Goal: Find specific page/section: Find specific page/section

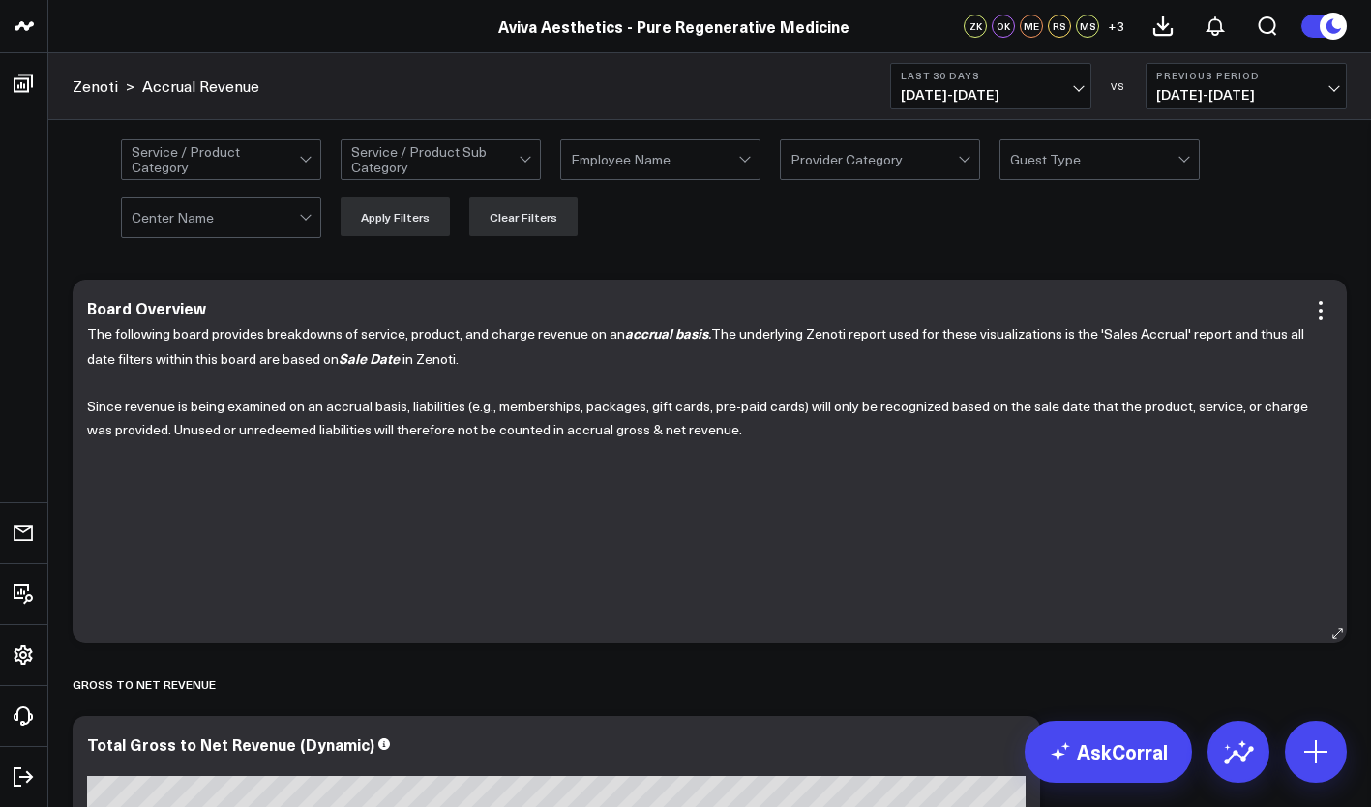
click at [748, 594] on div "The following board provides breakdowns of service, product, and charge revenue…" at bounding box center [709, 472] width 1245 height 302
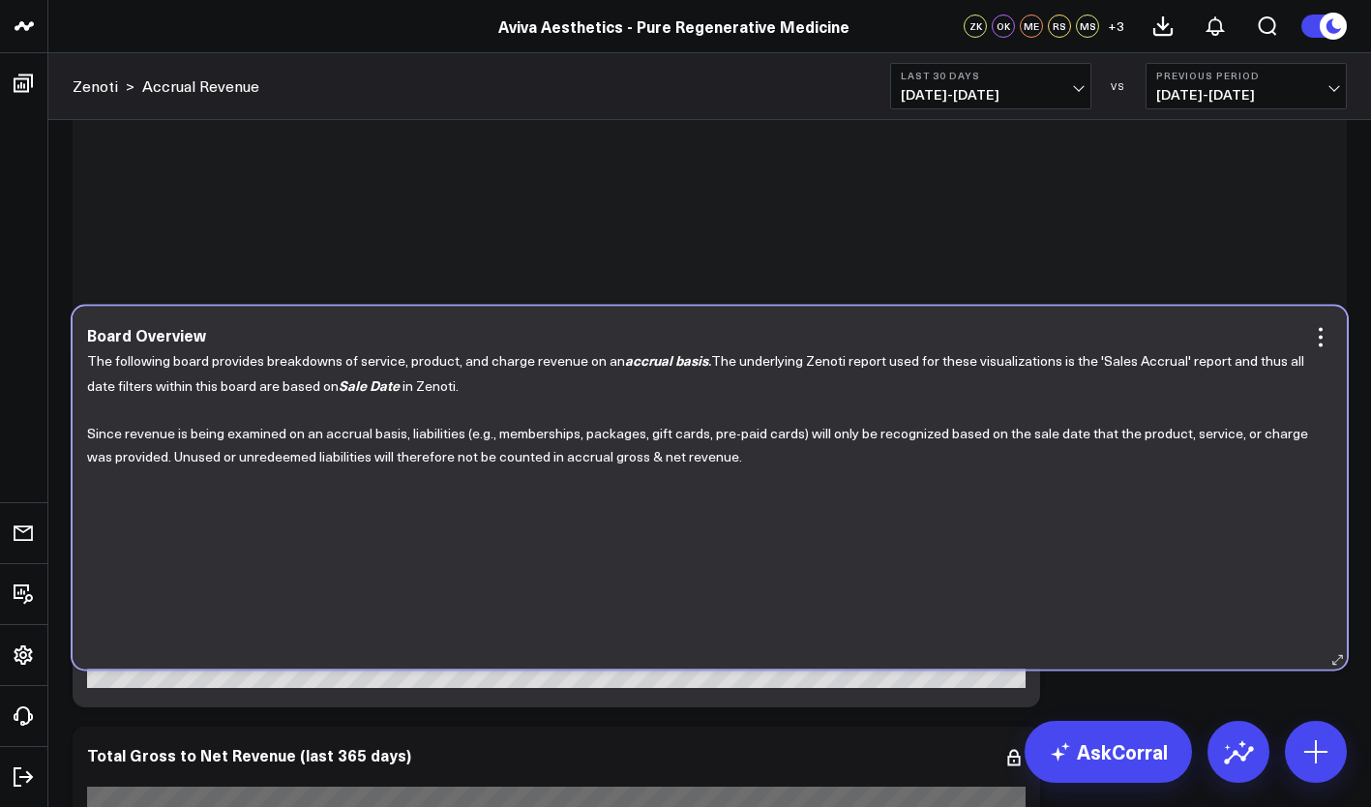
scroll to position [398, 0]
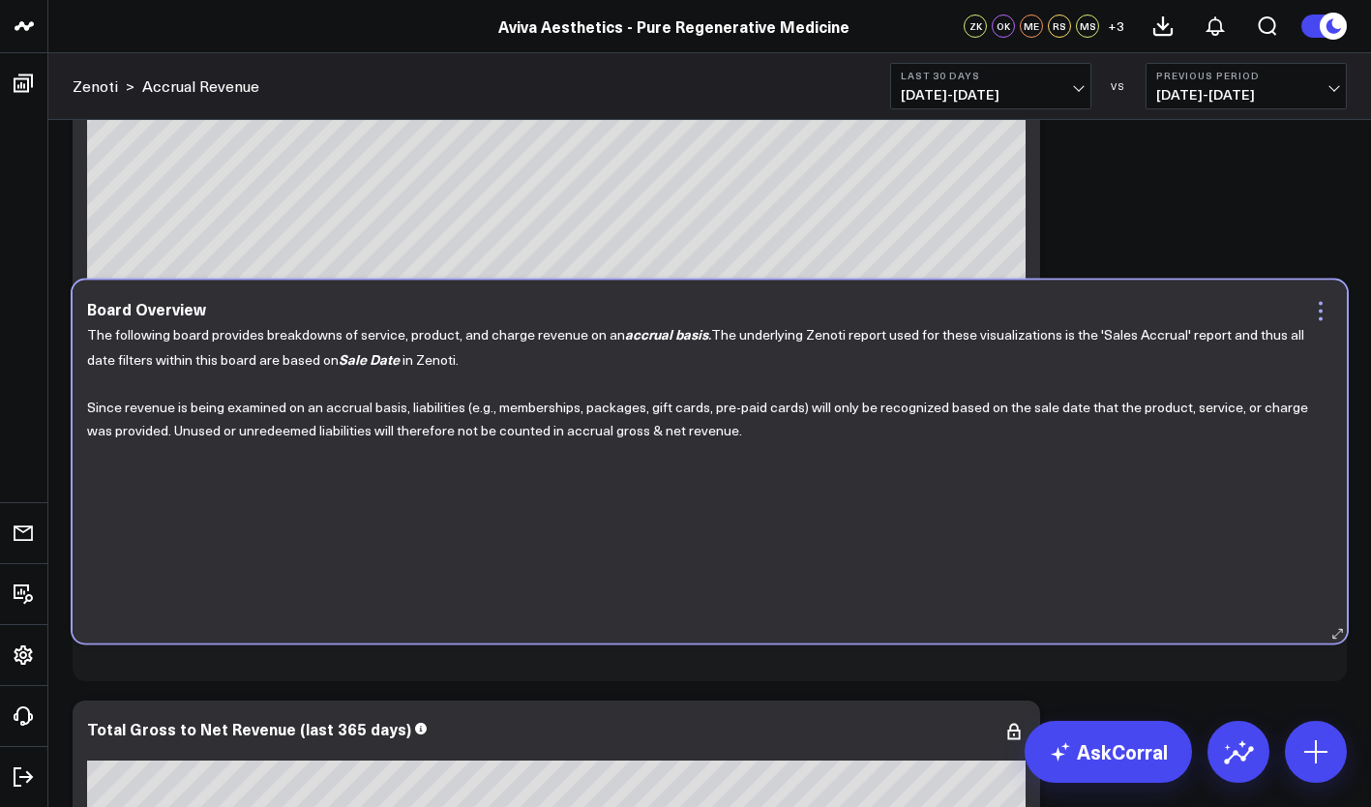
click at [1319, 317] on icon at bounding box center [1320, 319] width 4 height 4
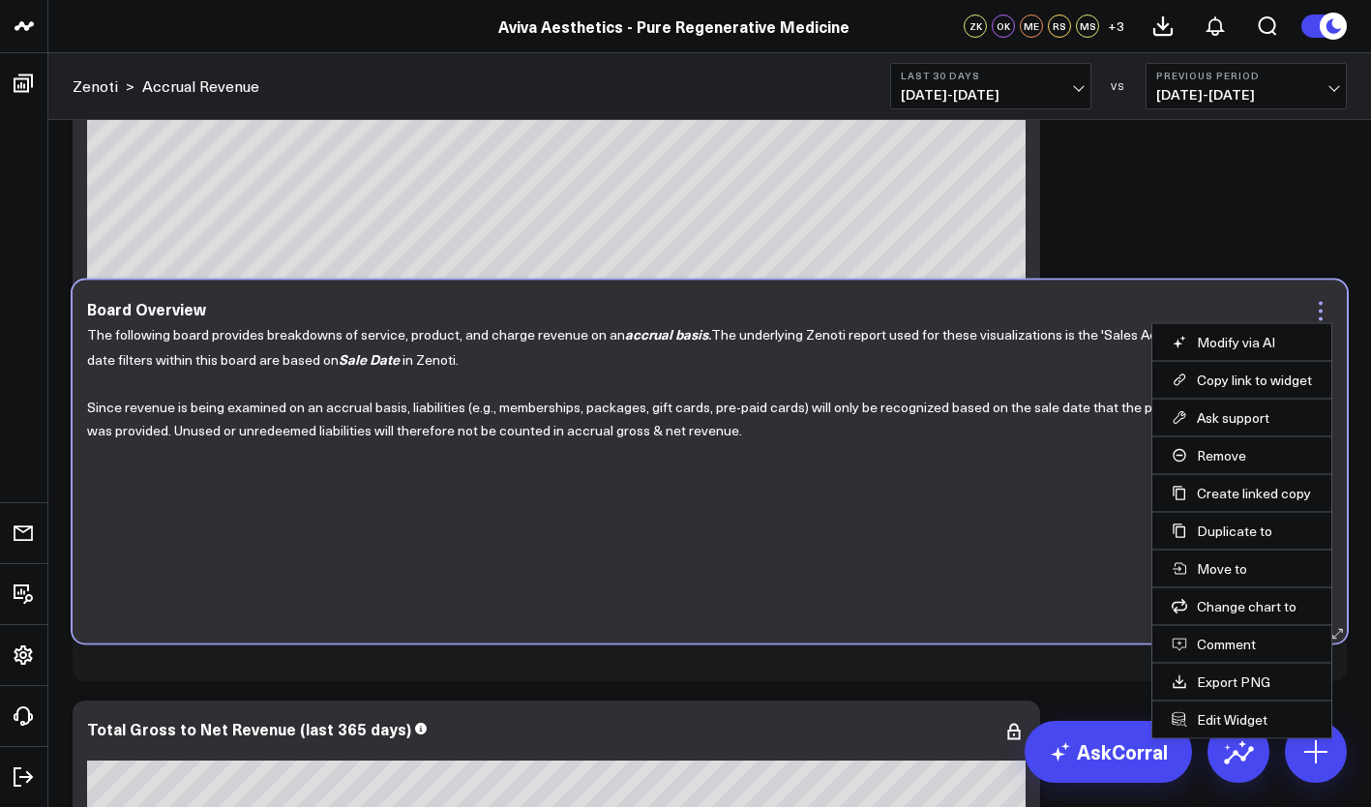
click at [1318, 310] on icon at bounding box center [1320, 312] width 4 height 4
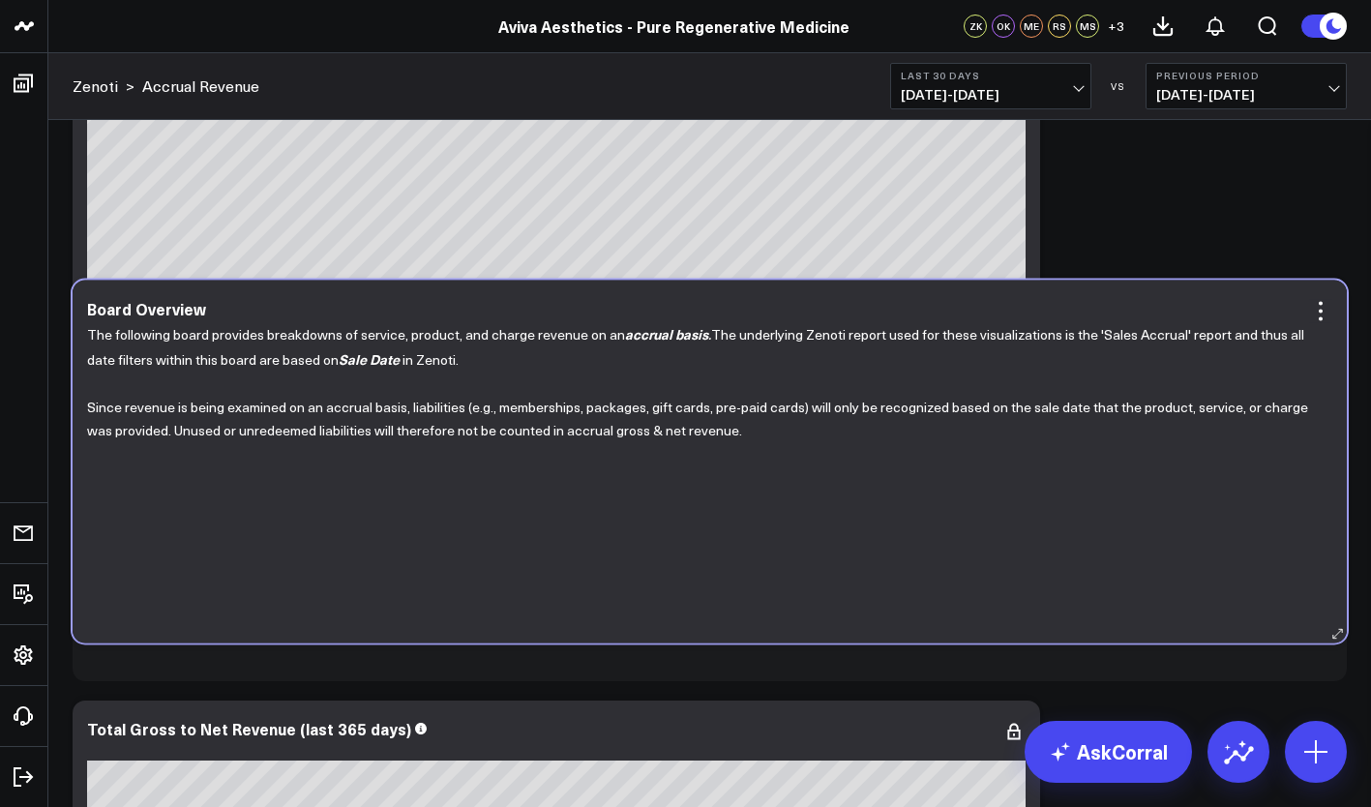
click at [1332, 630] on icon at bounding box center [1337, 633] width 15 height 15
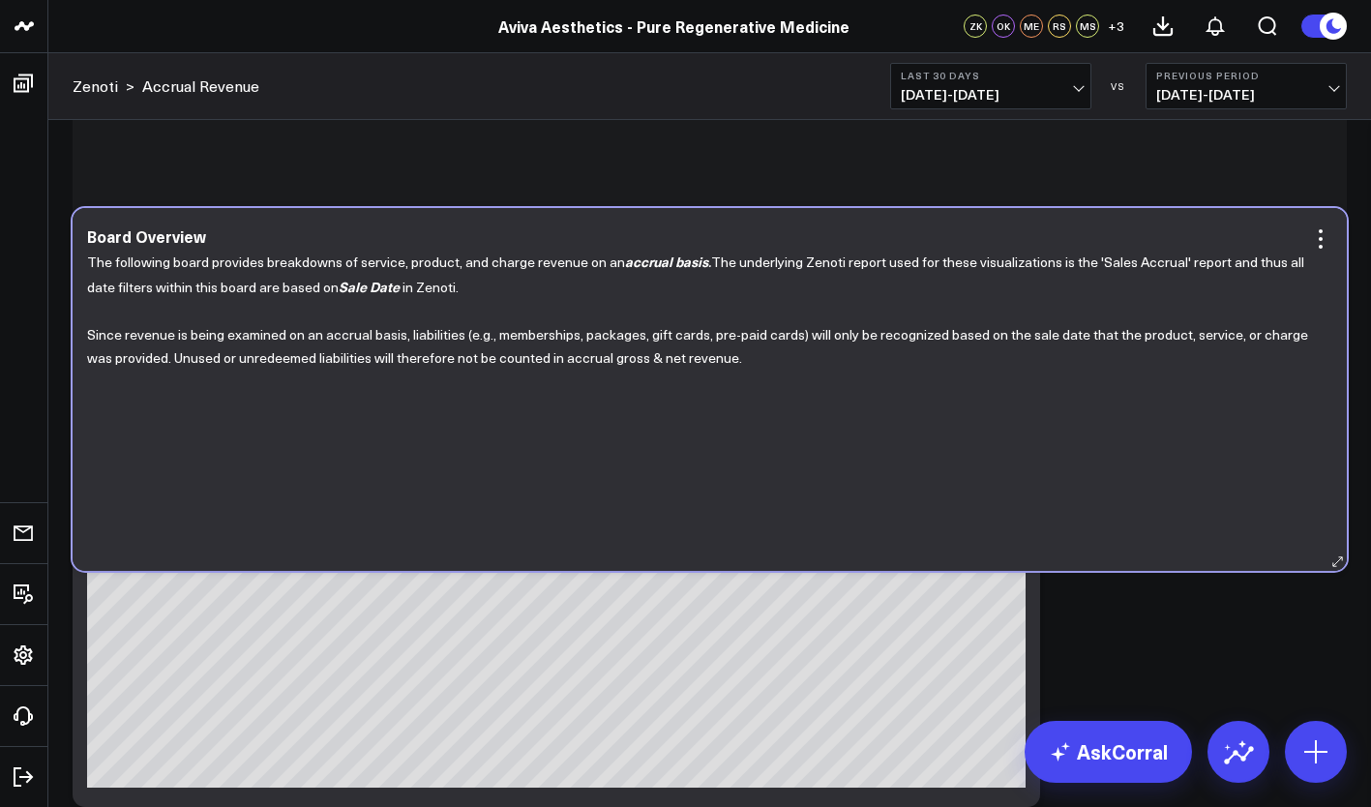
scroll to position [582, 0]
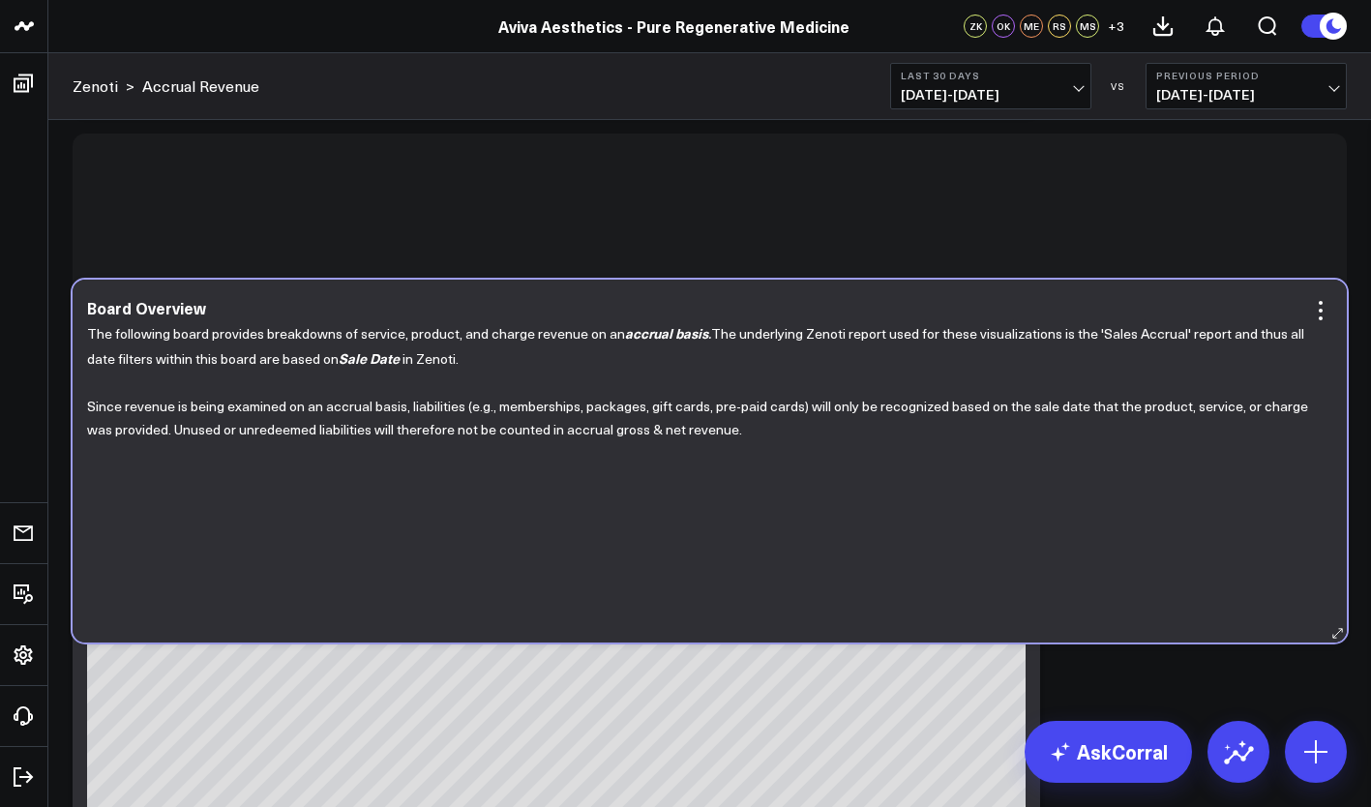
click at [1141, 404] on p "Since revenue is being examined on an accrual basis, liabilities (e.g., members…" at bounding box center [702, 418] width 1230 height 47
click at [1320, 318] on icon at bounding box center [1320, 318] width 4 height 4
click at [1257, 232] on div at bounding box center [710, 314] width 1274 height 363
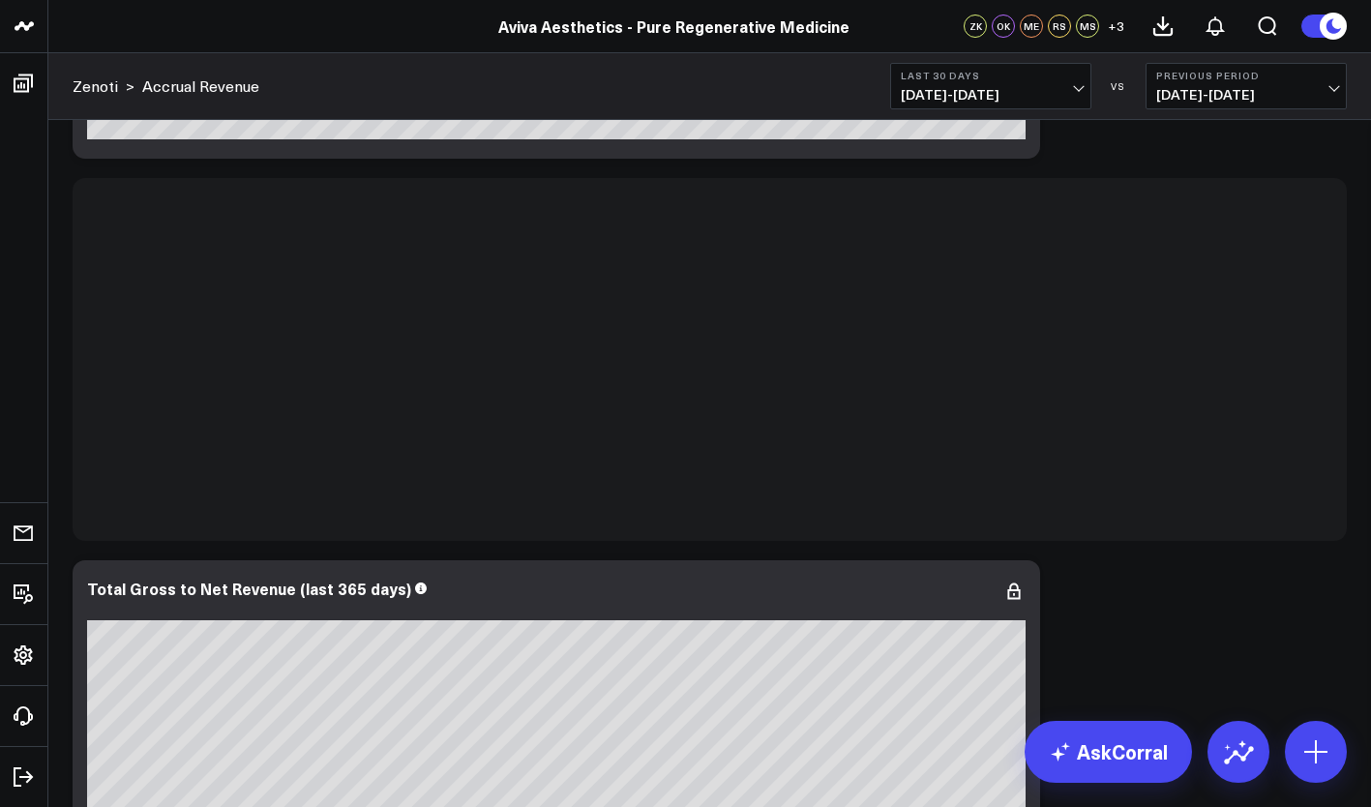
scroll to position [4224, 0]
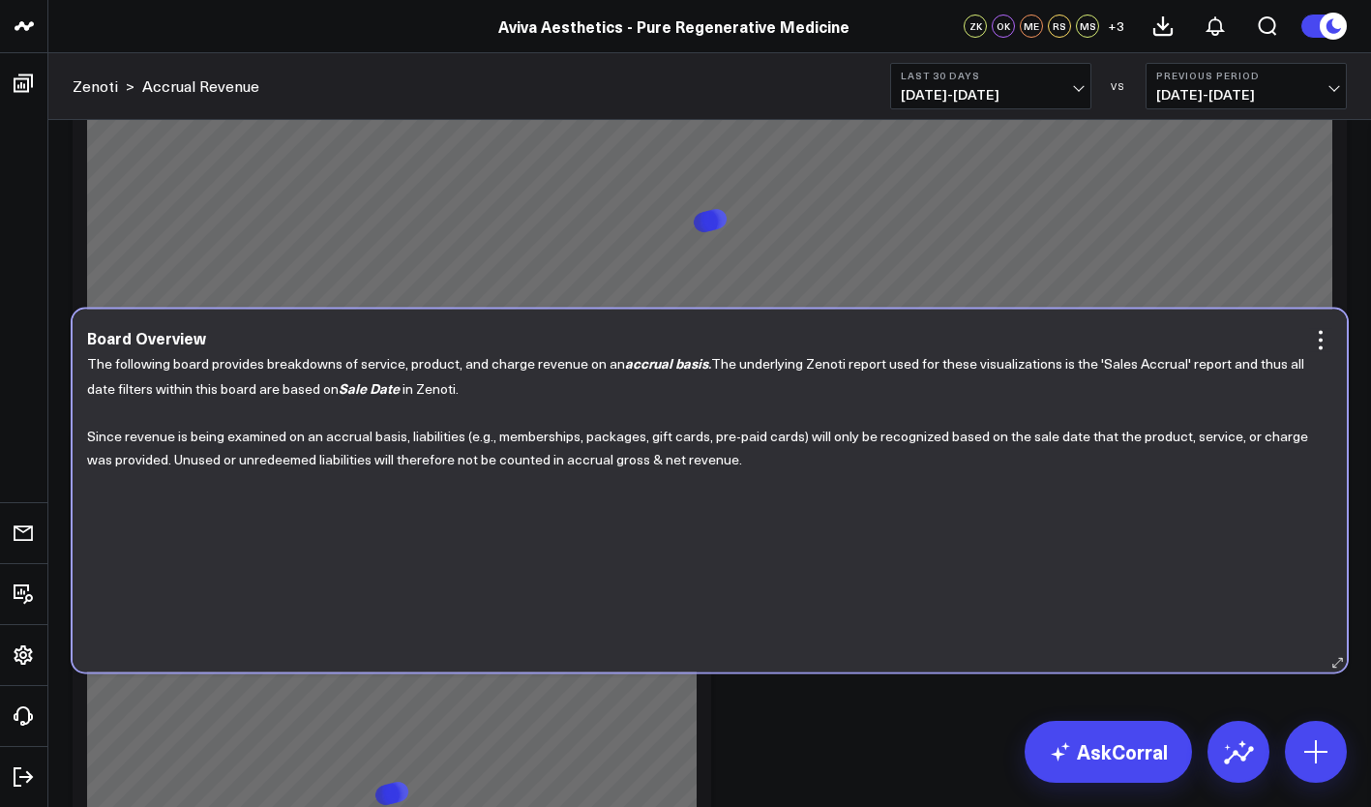
click at [1227, 352] on p "The following board provides breakdowns of service, product, and charge revenue…" at bounding box center [702, 375] width 1230 height 49
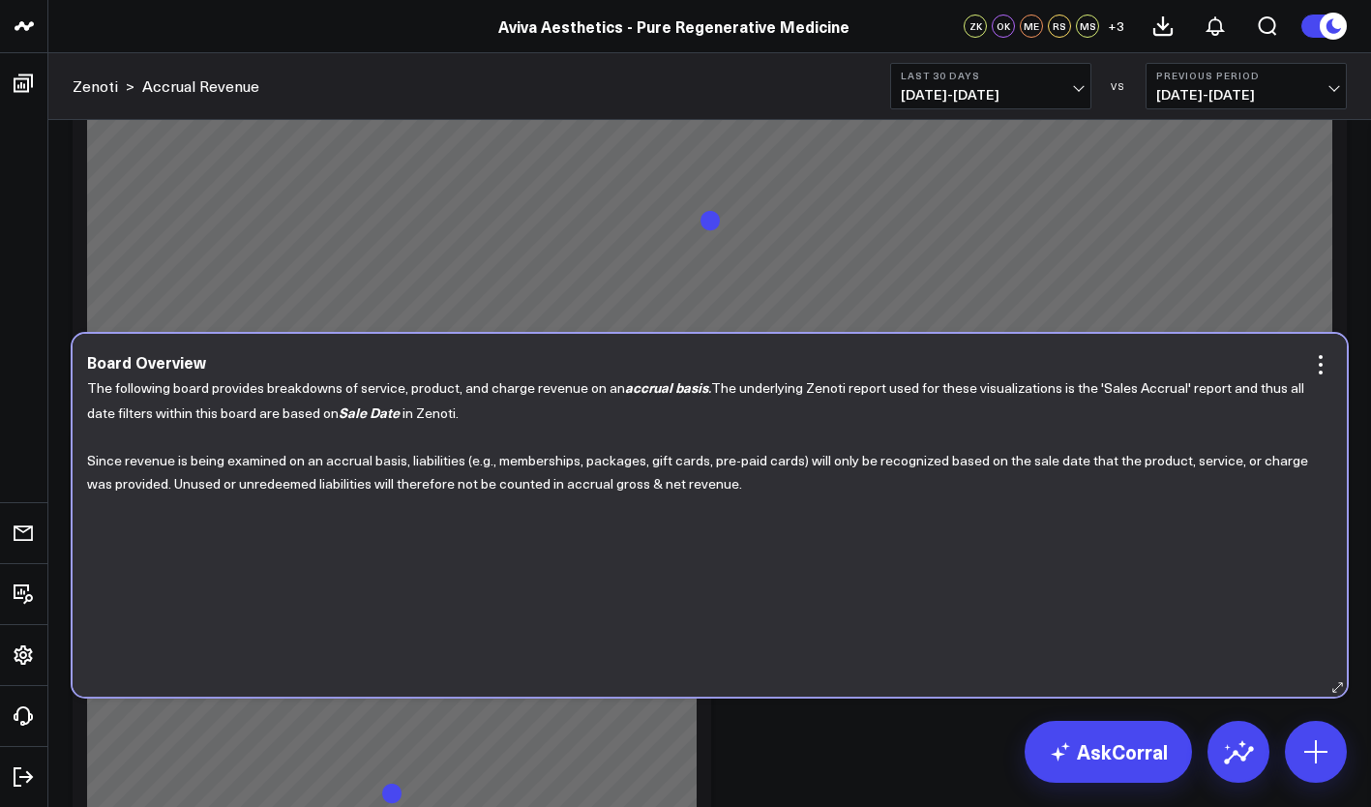
scroll to position [4278, 0]
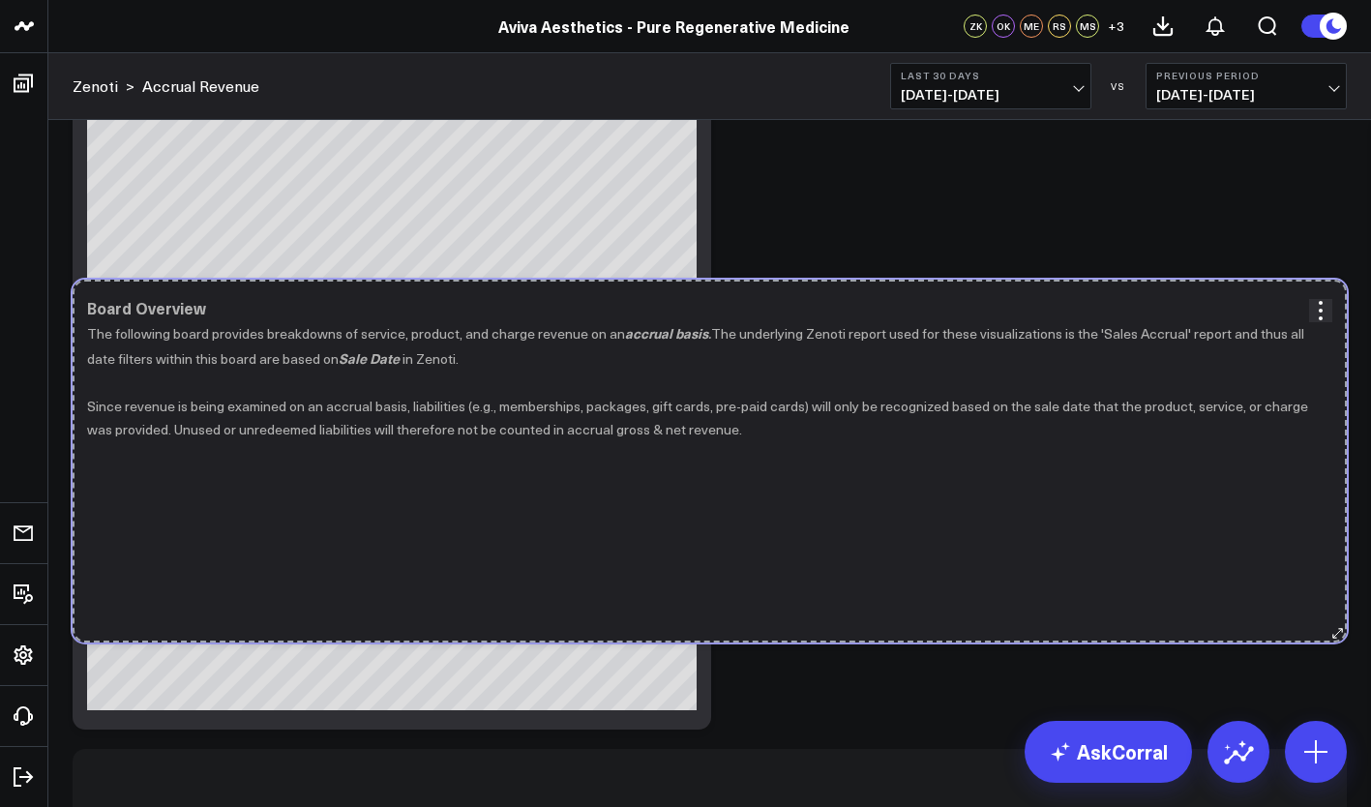
click at [1337, 631] on icon at bounding box center [1337, 633] width 15 height 15
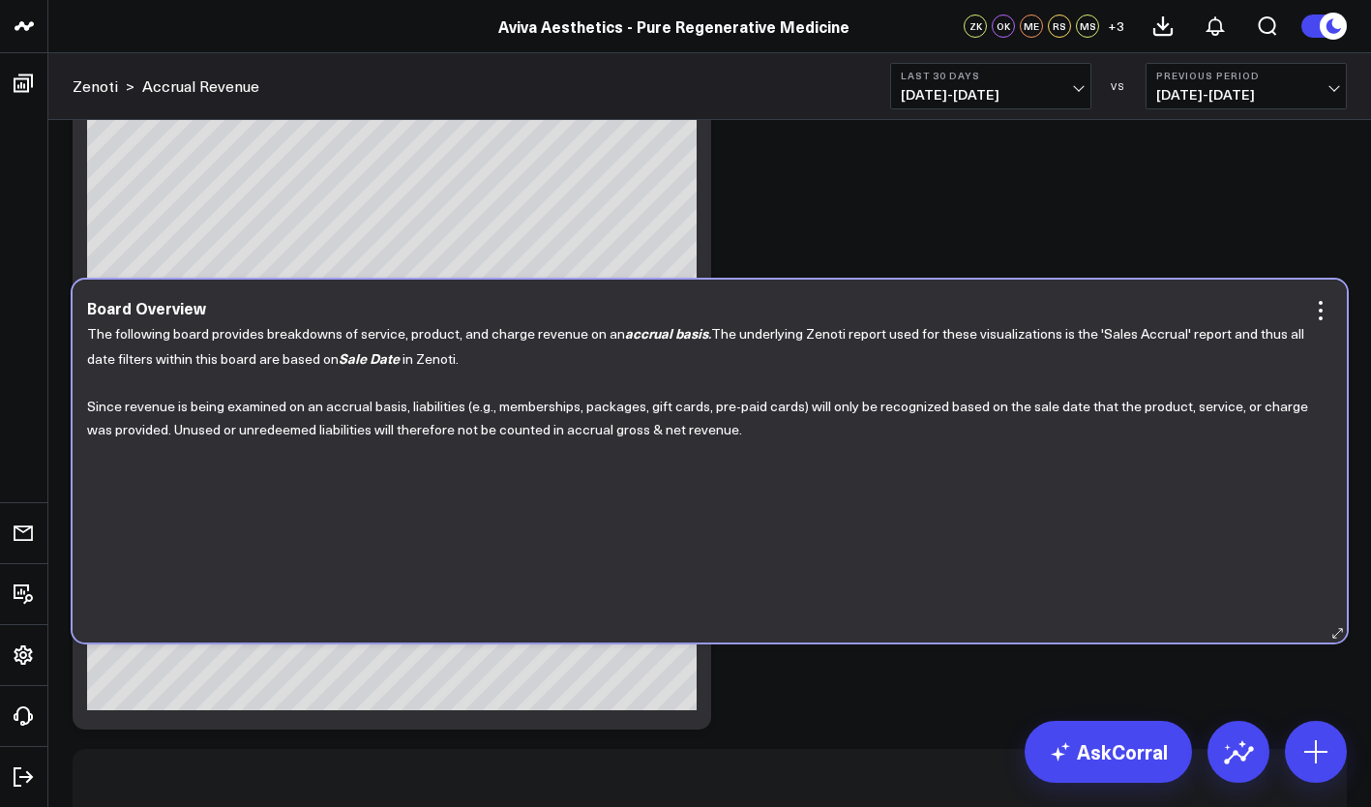
click at [1333, 639] on icon at bounding box center [1337, 633] width 15 height 15
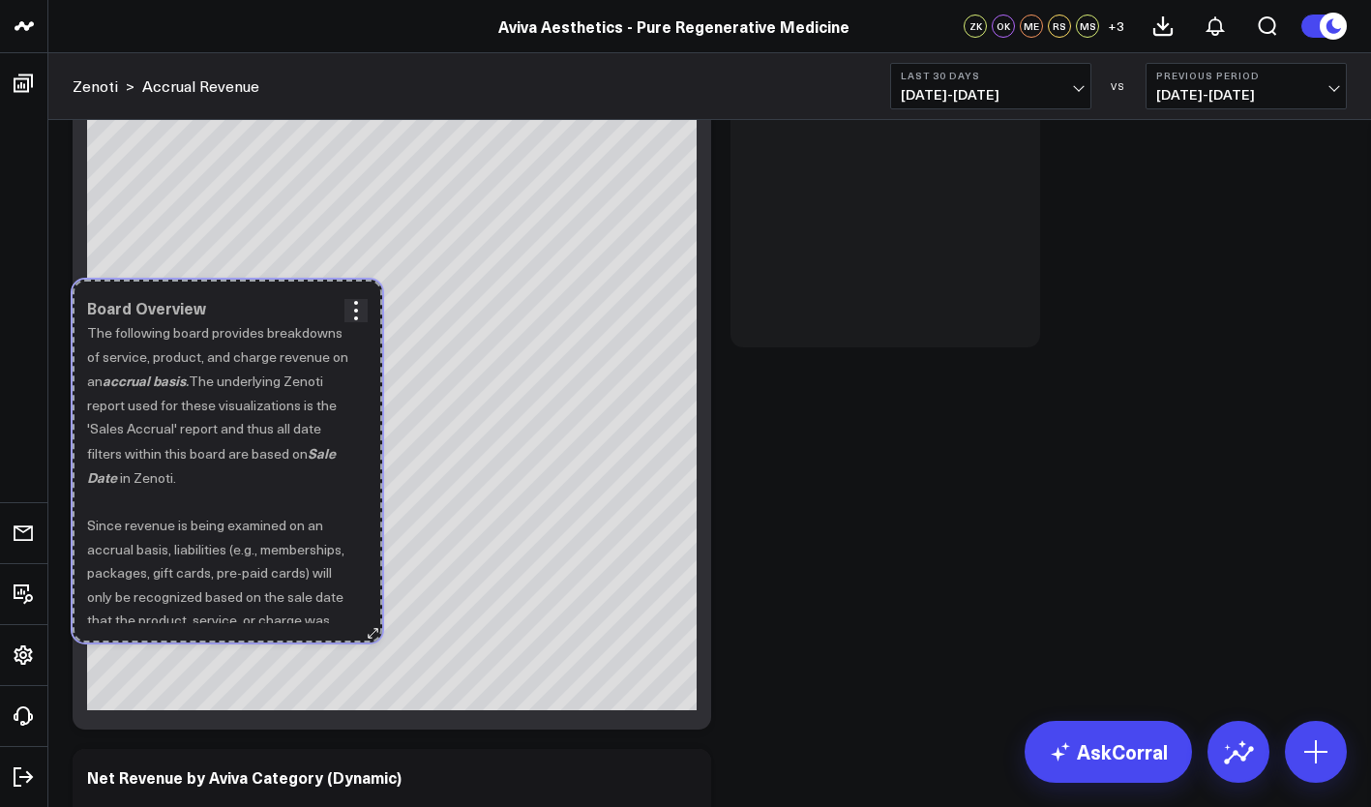
drag, startPoint x: 1333, startPoint y: 639, endPoint x: 224, endPoint y: 540, distance: 1112.9
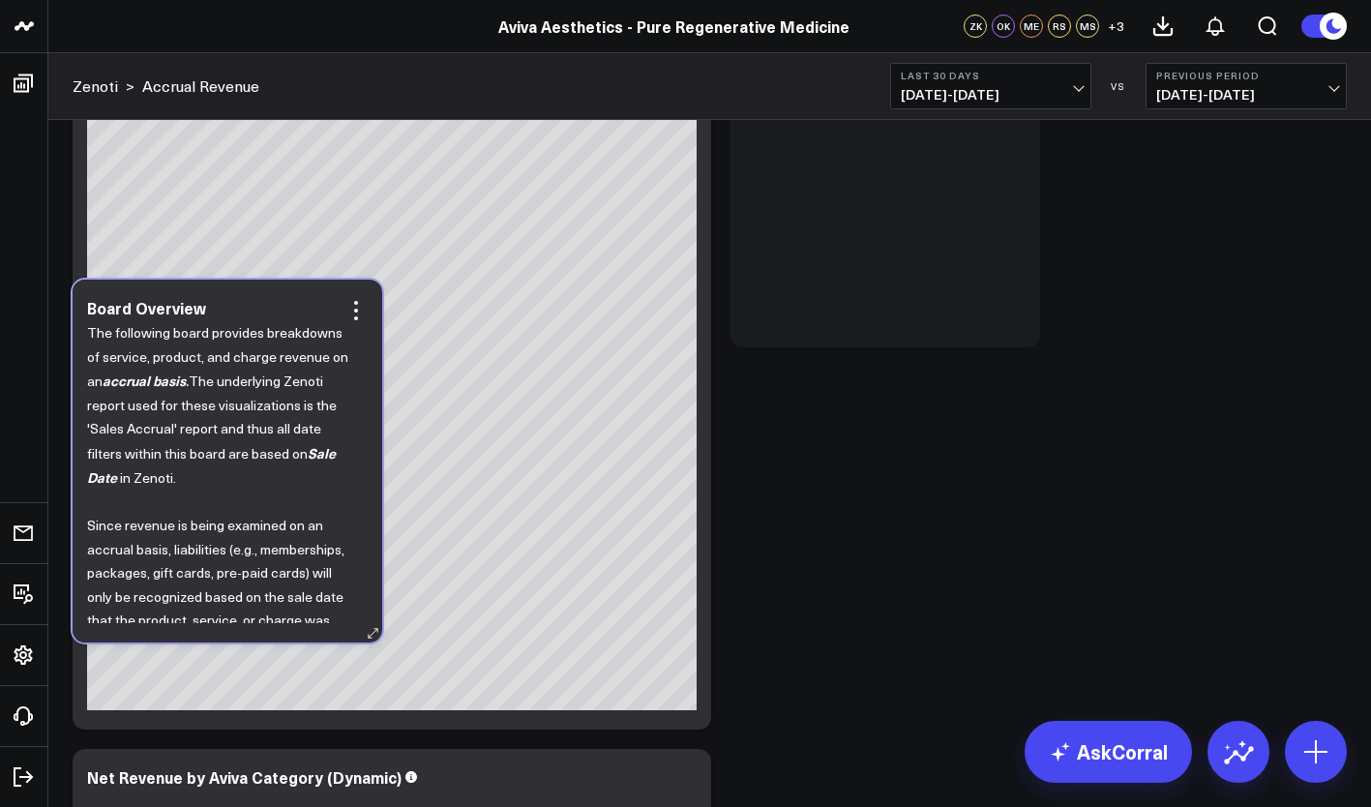
drag, startPoint x: 310, startPoint y: 324, endPoint x: 354, endPoint y: 386, distance: 75.7
click at [354, 386] on div "The following board provides breakdowns of service, product, and charge revenue…" at bounding box center [227, 472] width 280 height 302
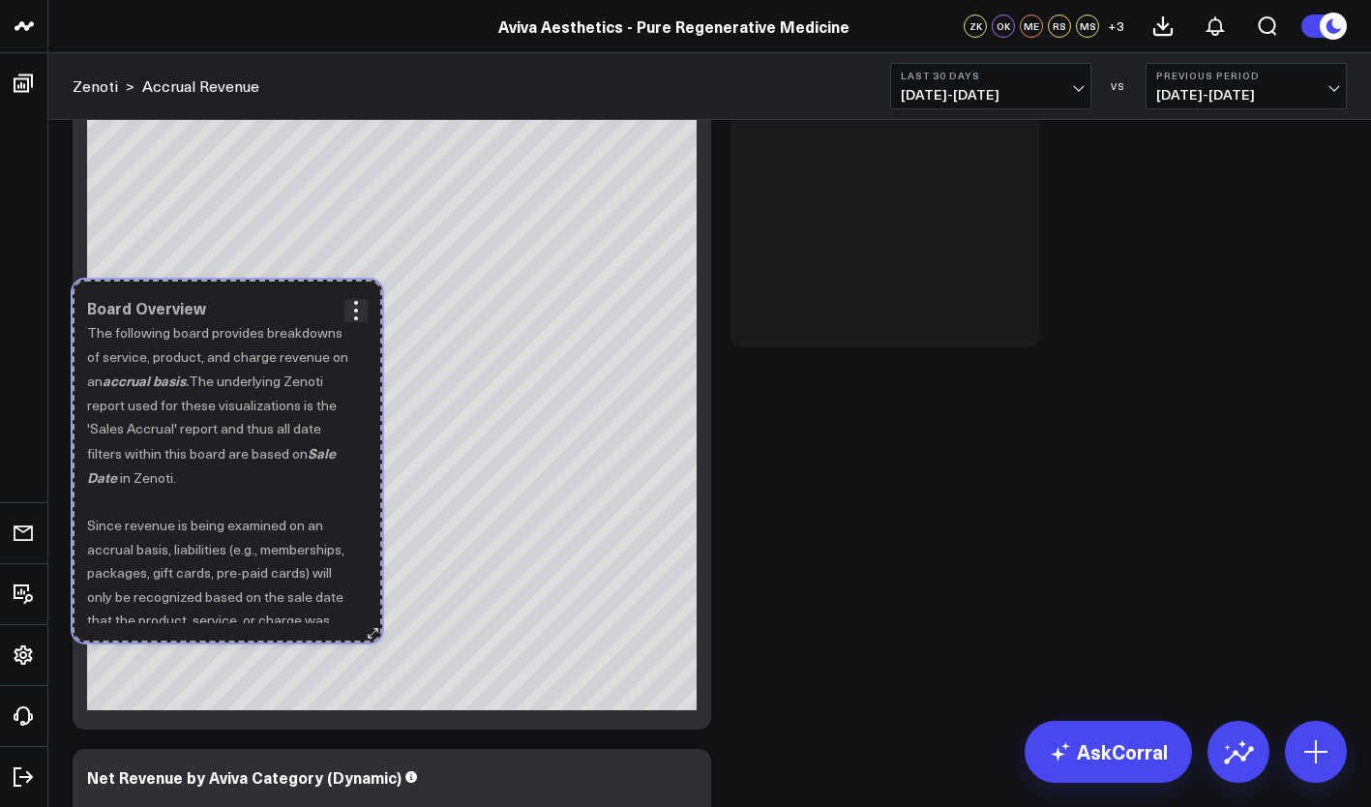
drag, startPoint x: 369, startPoint y: 637, endPoint x: 173, endPoint y: 442, distance: 277.0
click at [173, 442] on div "Board Overview The following board provides breakdowns of service, product, and…" at bounding box center [228, 461] width 310 height 363
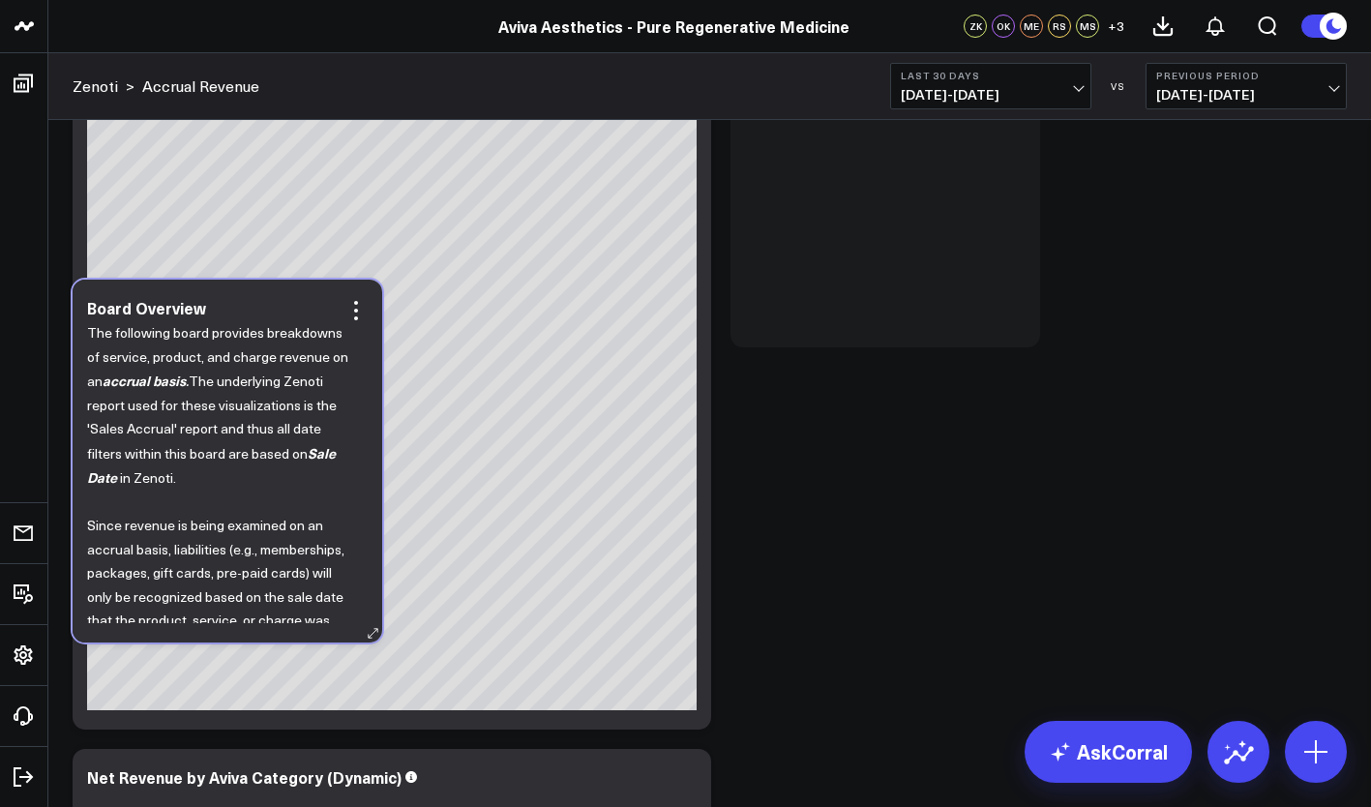
click at [358, 309] on icon at bounding box center [355, 310] width 23 height 23
click at [0, 0] on button "Remove" at bounding box center [0, 0] width 0 height 0
click at [279, 719] on div "Net Revenue by [PERSON_NAME] Category (Dynamic) $224,574.57 Service: $197.08k" at bounding box center [392, 357] width 638 height 745
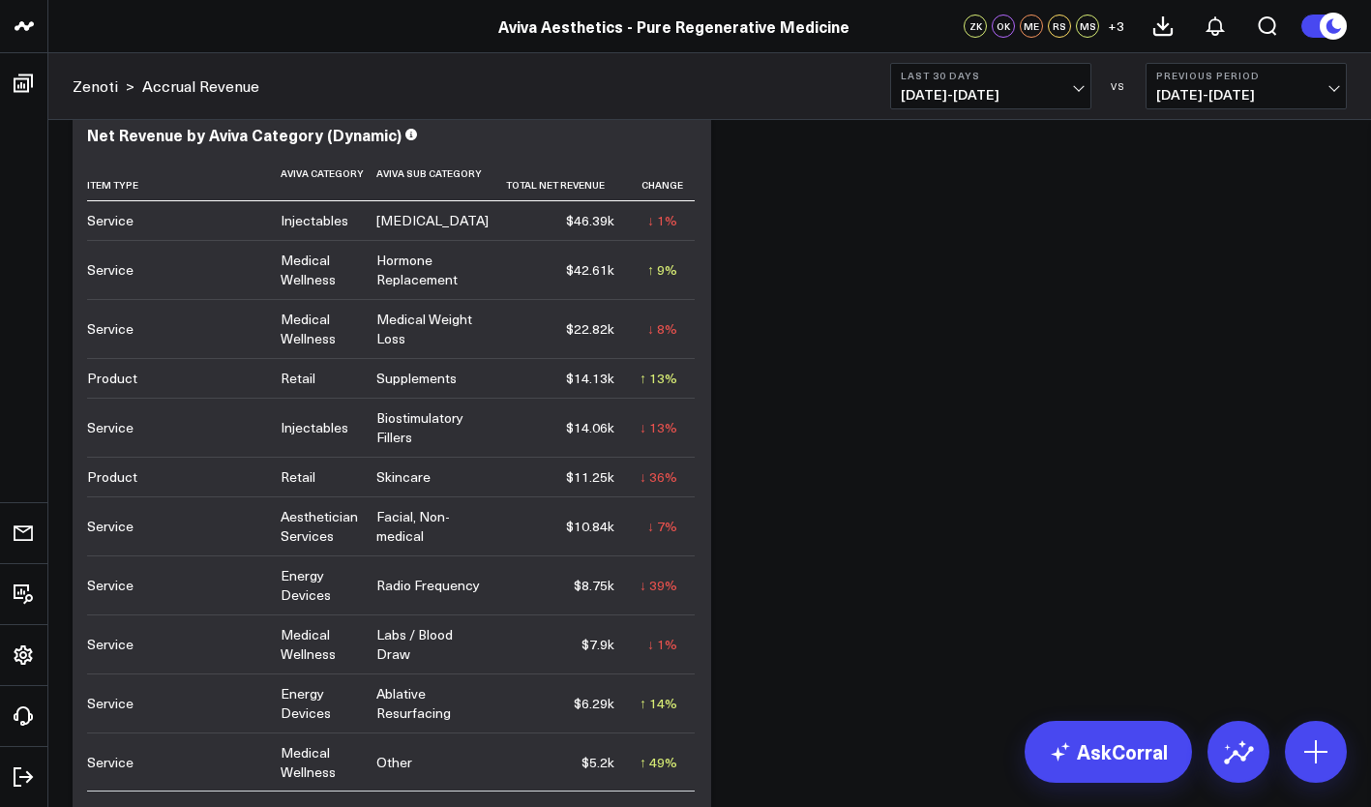
scroll to position [4922, 0]
click at [1047, 75] on b "Last 30 Days" at bounding box center [990, 76] width 180 height 12
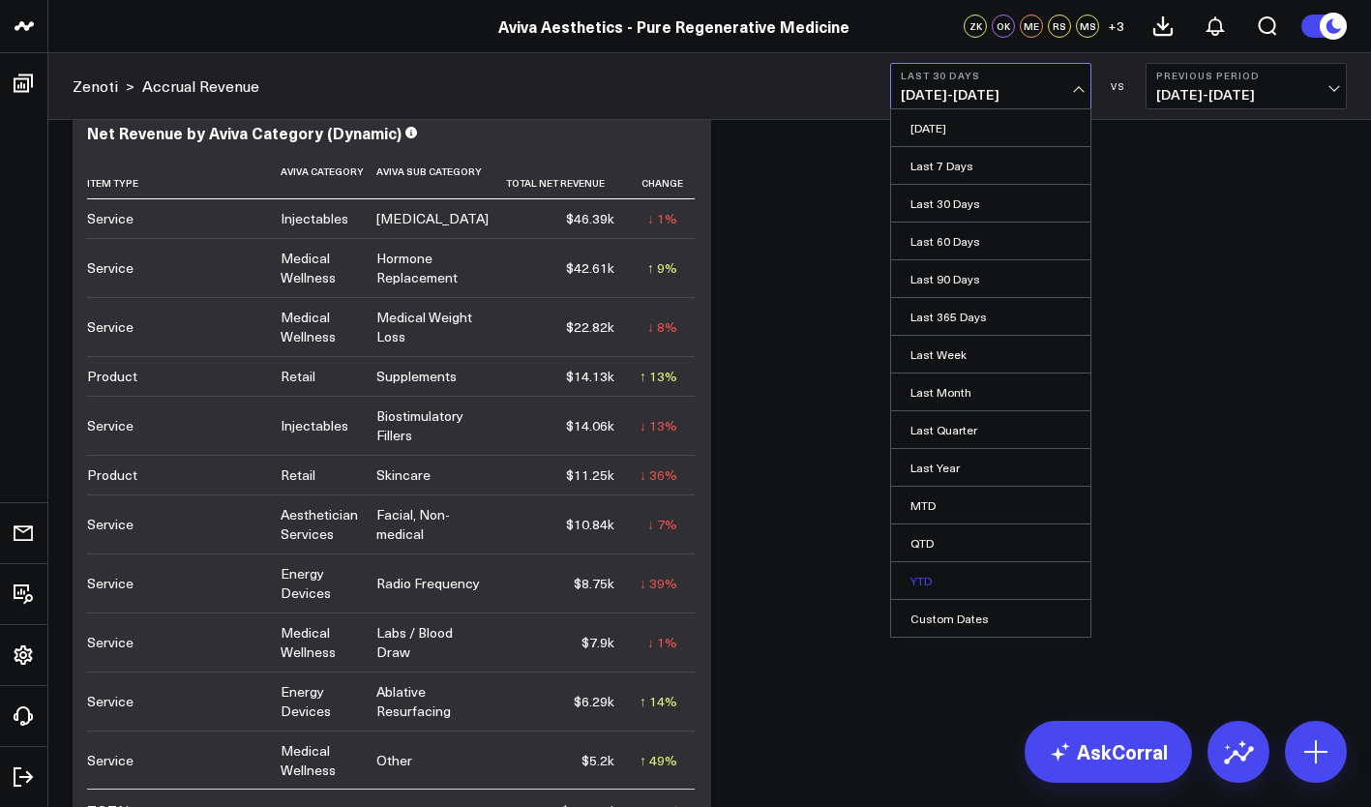
click at [959, 592] on link "YTD" at bounding box center [990, 580] width 199 height 37
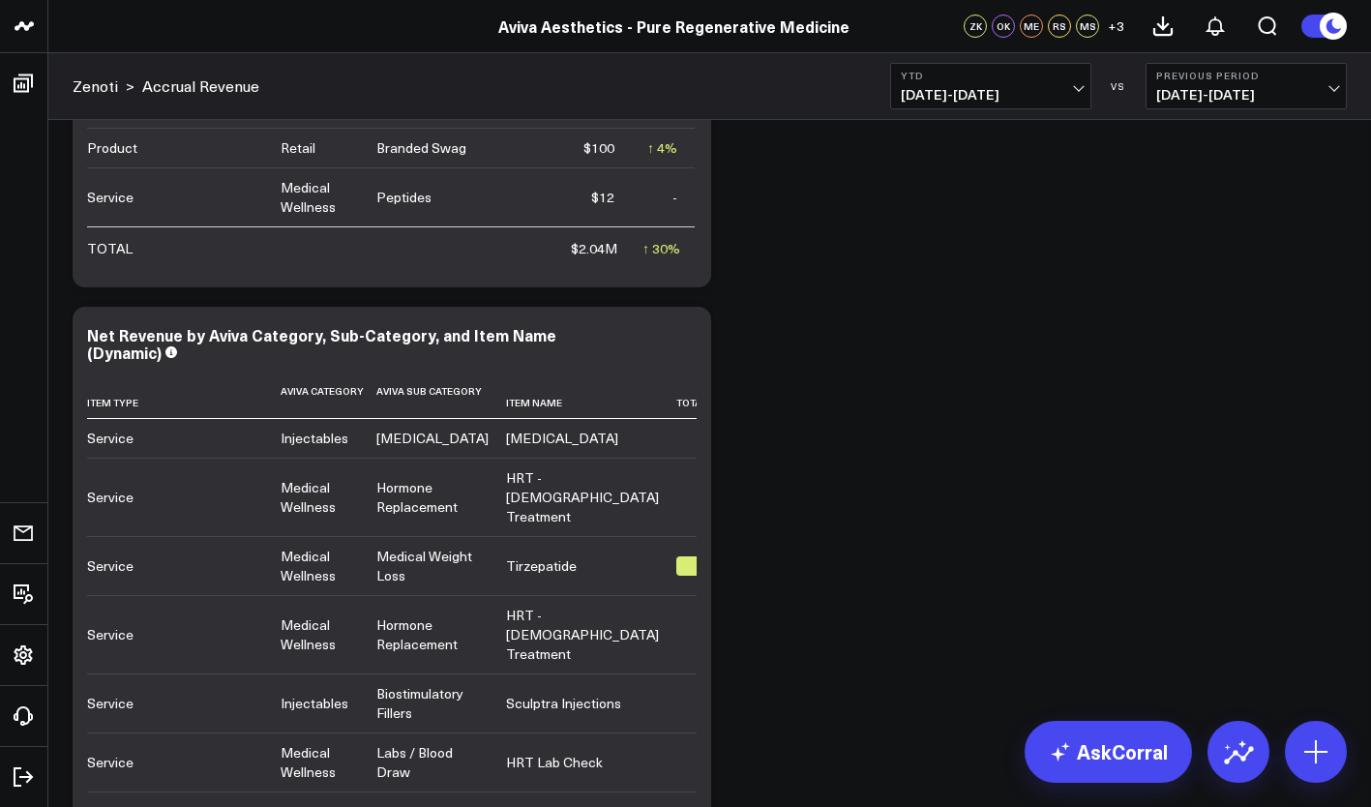
scroll to position [5506, 0]
